Goal: Task Accomplishment & Management: Manage account settings

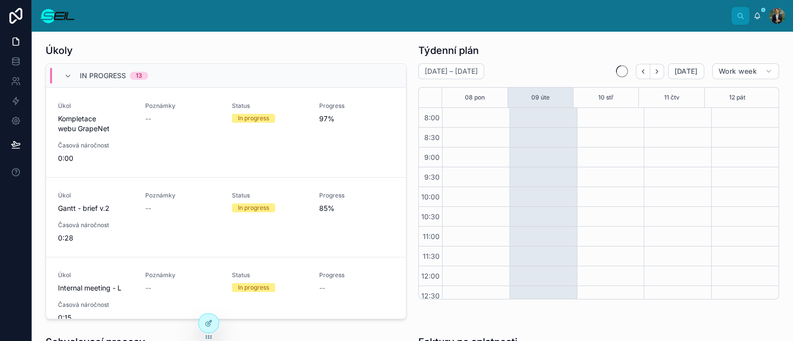
scroll to position [205, 0]
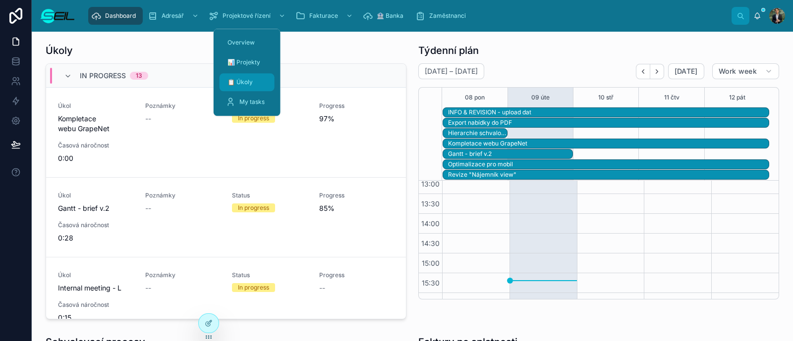
click at [249, 82] on span "📋 Úkoly" at bounding box center [239, 82] width 25 height 8
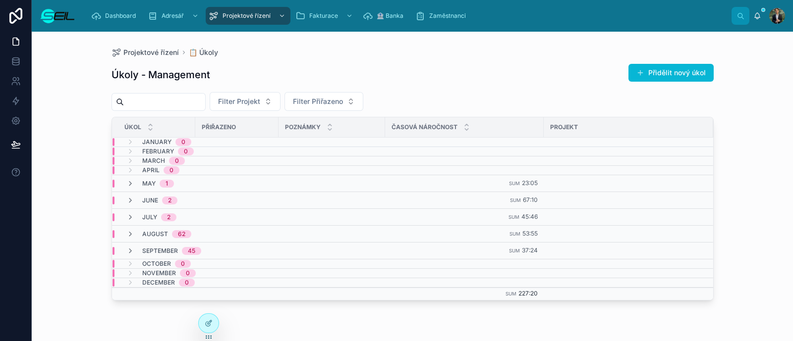
click at [761, 14] on icon at bounding box center [757, 16] width 8 height 8
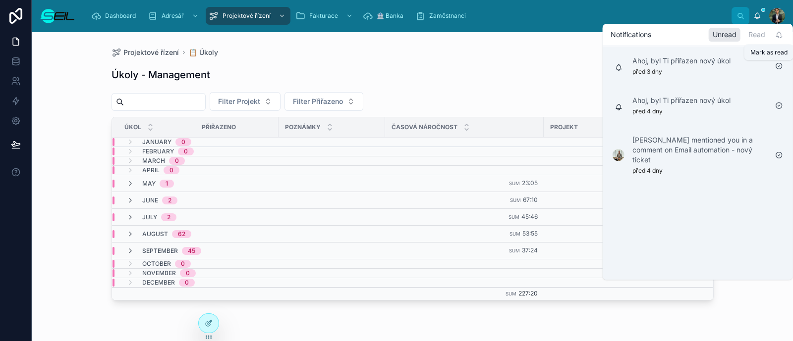
click at [776, 65] on icon at bounding box center [779, 66] width 6 height 6
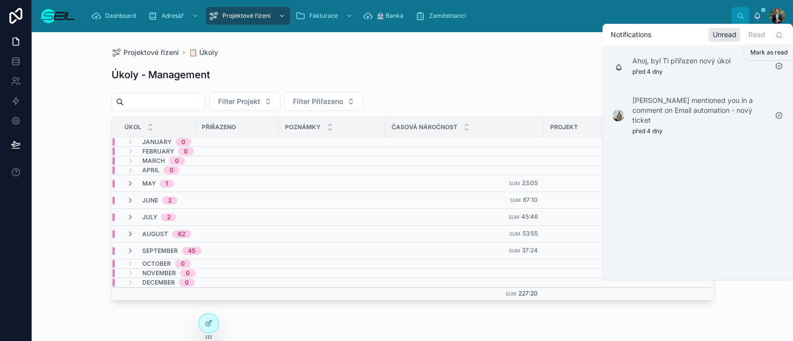
click at [776, 65] on icon at bounding box center [779, 66] width 6 height 6
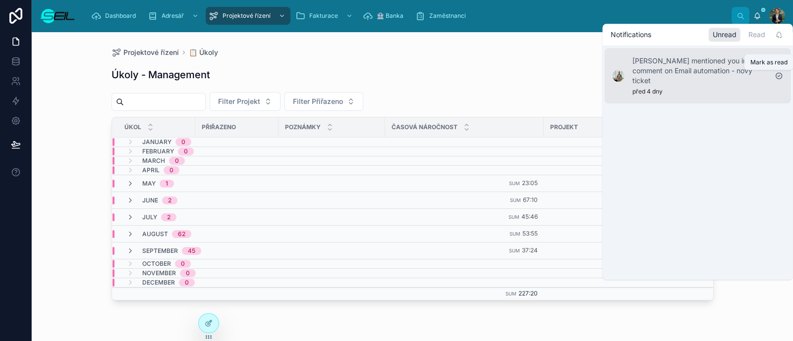
click at [782, 75] on icon at bounding box center [779, 76] width 6 height 6
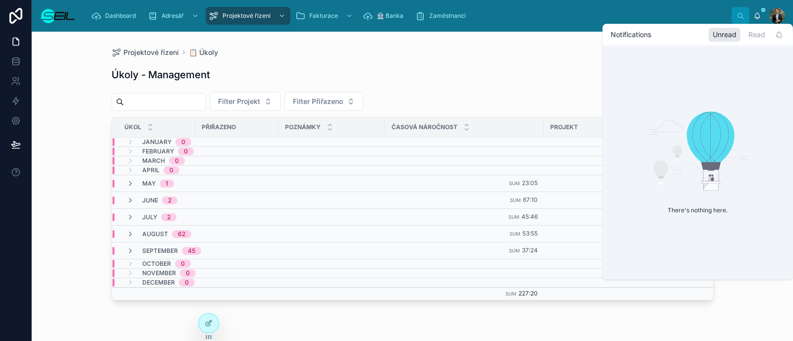
click at [544, 72] on div "Úkoly - Management Přidělit nový úkol" at bounding box center [413, 74] width 602 height 23
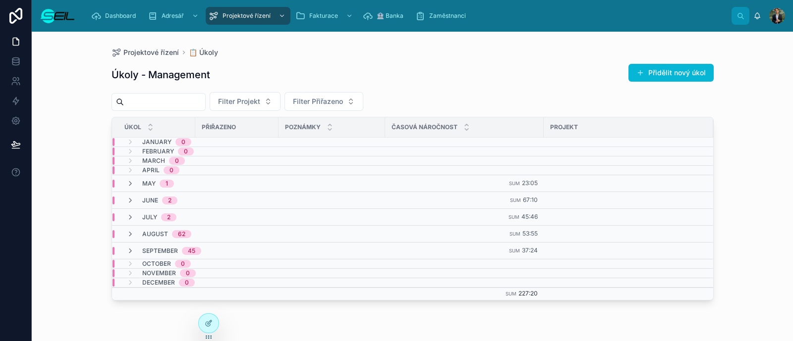
click at [210, 231] on div "August 62" at bounding box center [248, 234] width 272 height 8
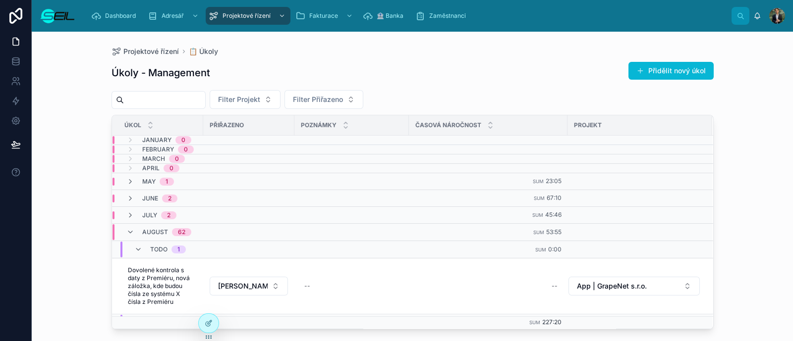
click at [416, 69] on div "Úkoly - Management Přidělit nový úkol" at bounding box center [413, 72] width 602 height 23
click at [132, 225] on div "August 62" at bounding box center [158, 232] width 65 height 16
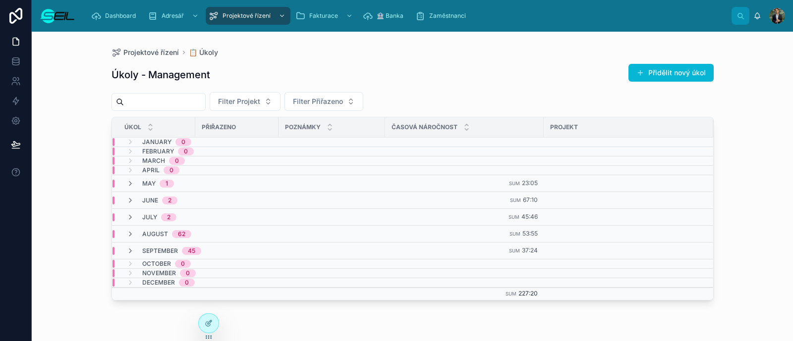
click at [138, 234] on div "August 62" at bounding box center [158, 234] width 65 height 8
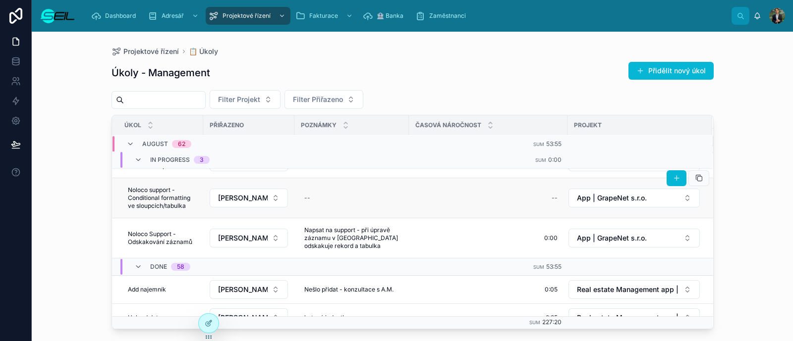
scroll to position [123, 0]
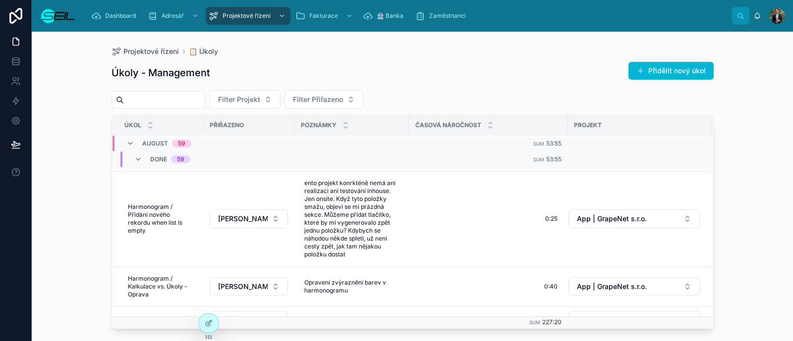
click at [167, 160] on div "Done 59" at bounding box center [170, 160] width 40 height 16
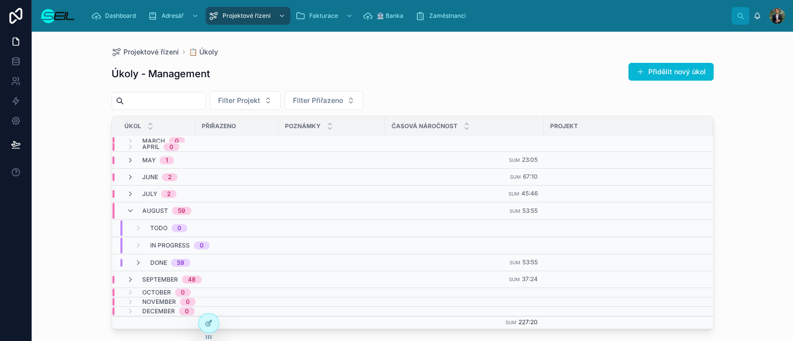
scroll to position [22, 0]
click at [185, 207] on span "59" at bounding box center [181, 211] width 19 height 8
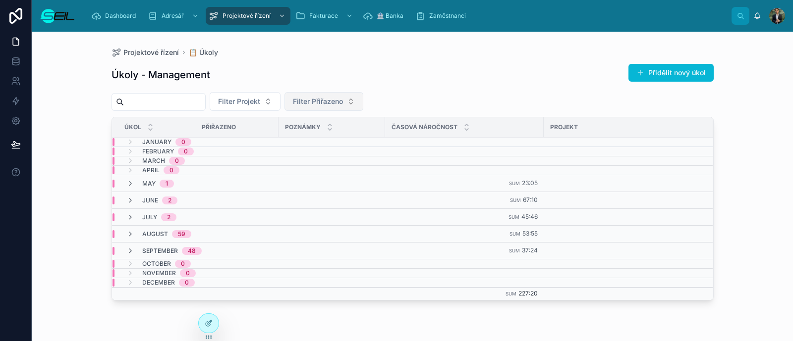
click at [343, 104] on span "Filter Přiřazeno" at bounding box center [318, 102] width 50 height 10
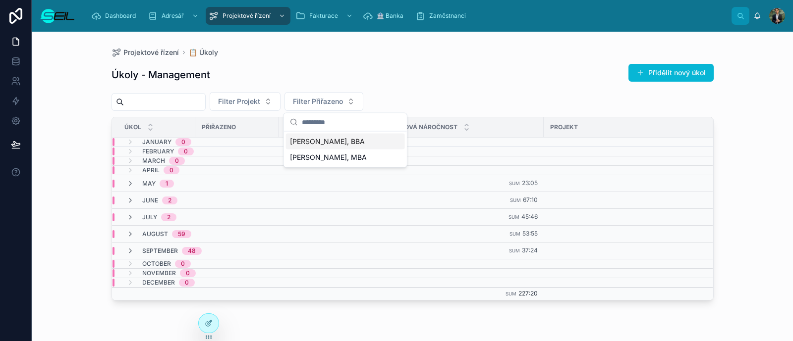
click at [365, 141] on div "[PERSON_NAME], BBA" at bounding box center [345, 142] width 119 height 16
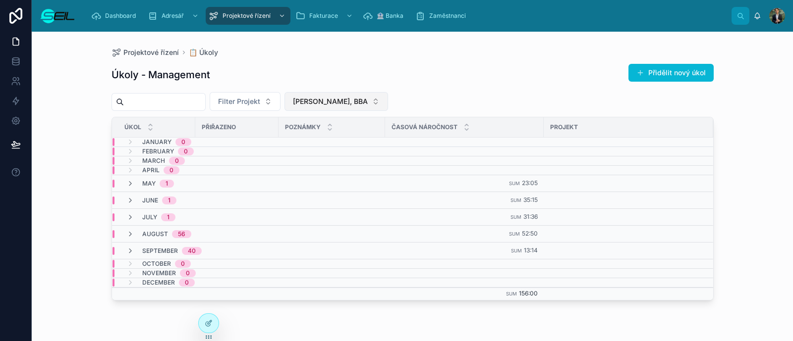
click at [373, 100] on button "[PERSON_NAME], BBA" at bounding box center [336, 101] width 104 height 19
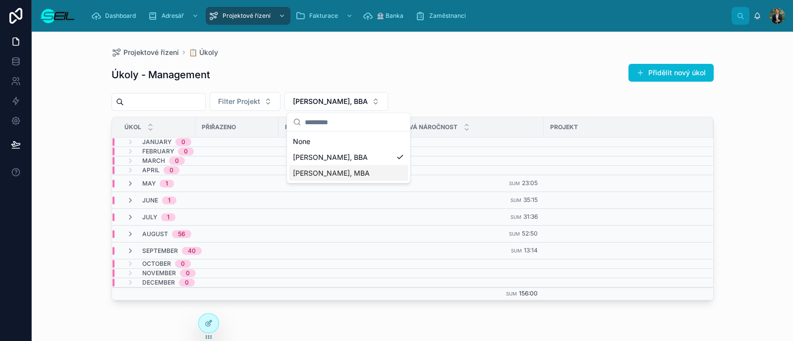
click at [367, 178] on div "[PERSON_NAME], MBA" at bounding box center [348, 174] width 119 height 16
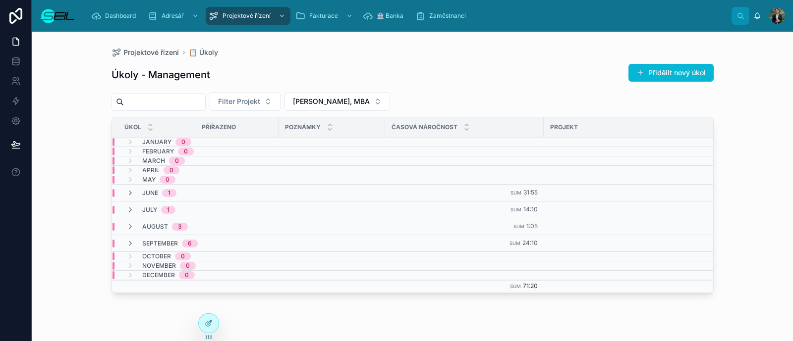
click at [252, 241] on div "[DATE]" at bounding box center [248, 244] width 272 height 8
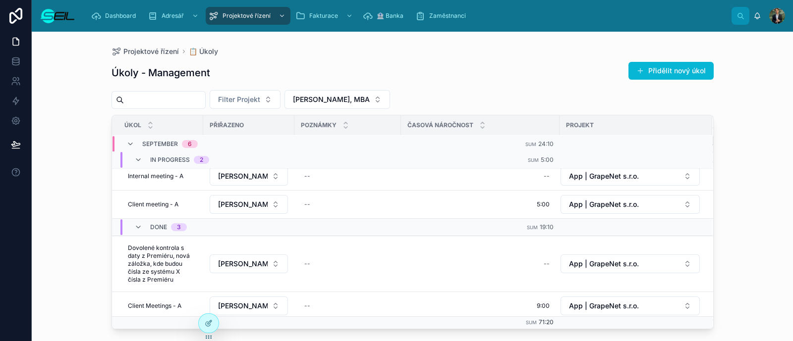
scroll to position [123, 0]
click at [553, 196] on td "5:00 5:00" at bounding box center [480, 204] width 159 height 28
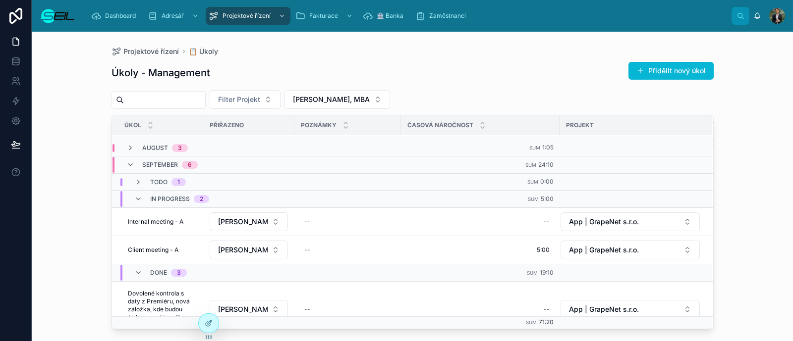
scroll to position [57, 0]
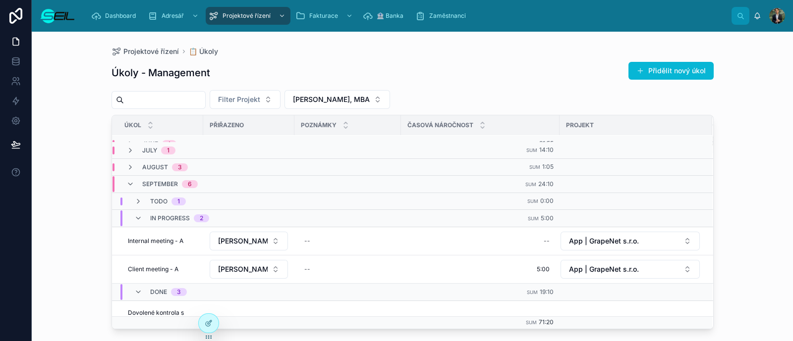
click at [123, 170] on td "[DATE]" at bounding box center [256, 167] width 289 height 17
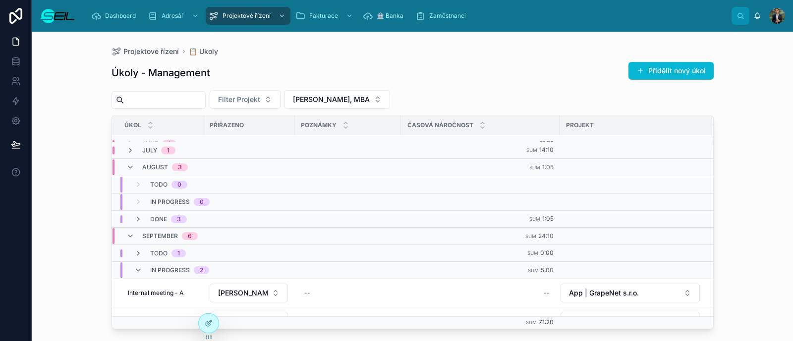
click at [146, 214] on td "Done 3" at bounding box center [256, 219] width 289 height 17
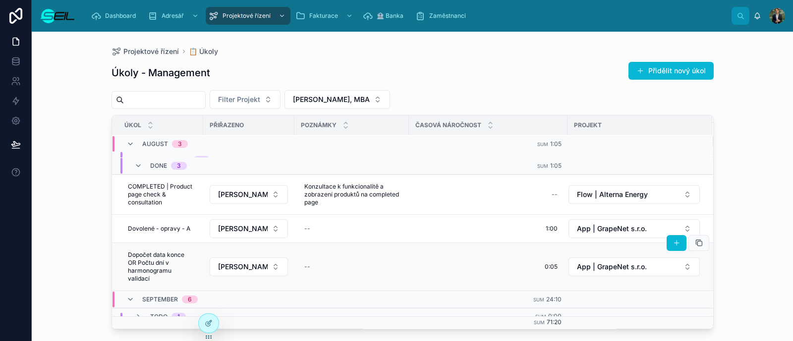
scroll to position [119, 0]
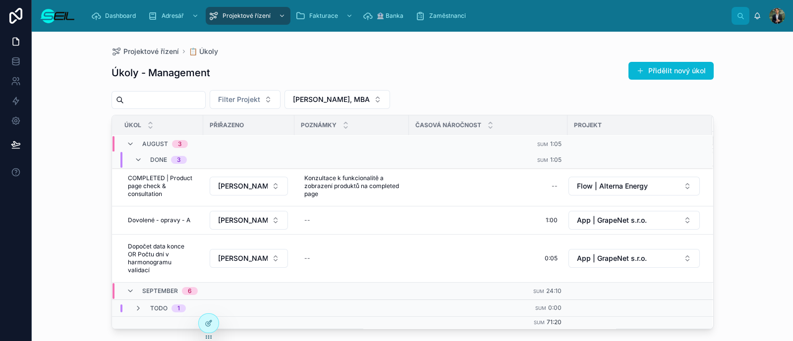
click at [141, 164] on div "Done 3" at bounding box center [160, 160] width 53 height 16
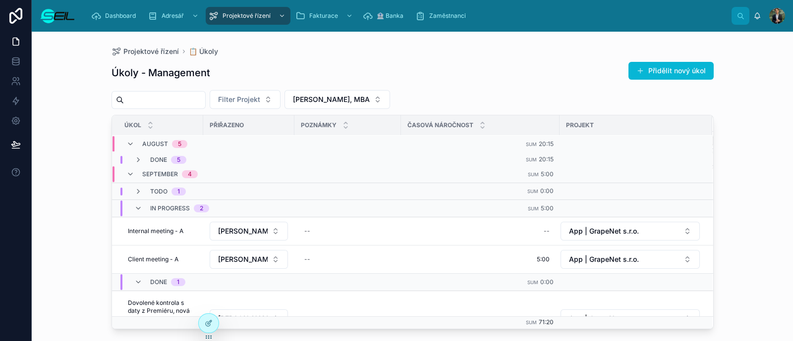
click at [509, 75] on div "Úkoly - Management Přidělit nový úkol" at bounding box center [413, 72] width 602 height 23
click at [370, 102] on span "[PERSON_NAME], MBA" at bounding box center [331, 100] width 77 height 10
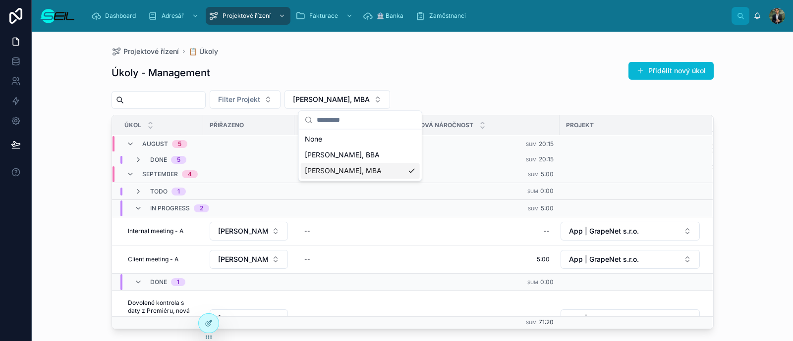
click at [342, 173] on span "[PERSON_NAME], MBA" at bounding box center [343, 171] width 77 height 10
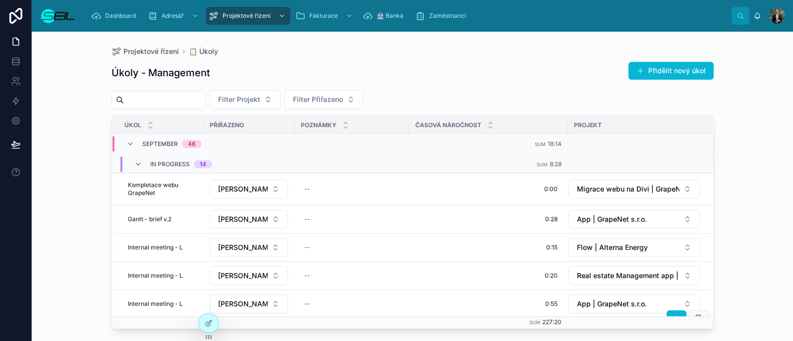
scroll to position [321, 0]
